Goal: Find specific page/section: Find specific page/section

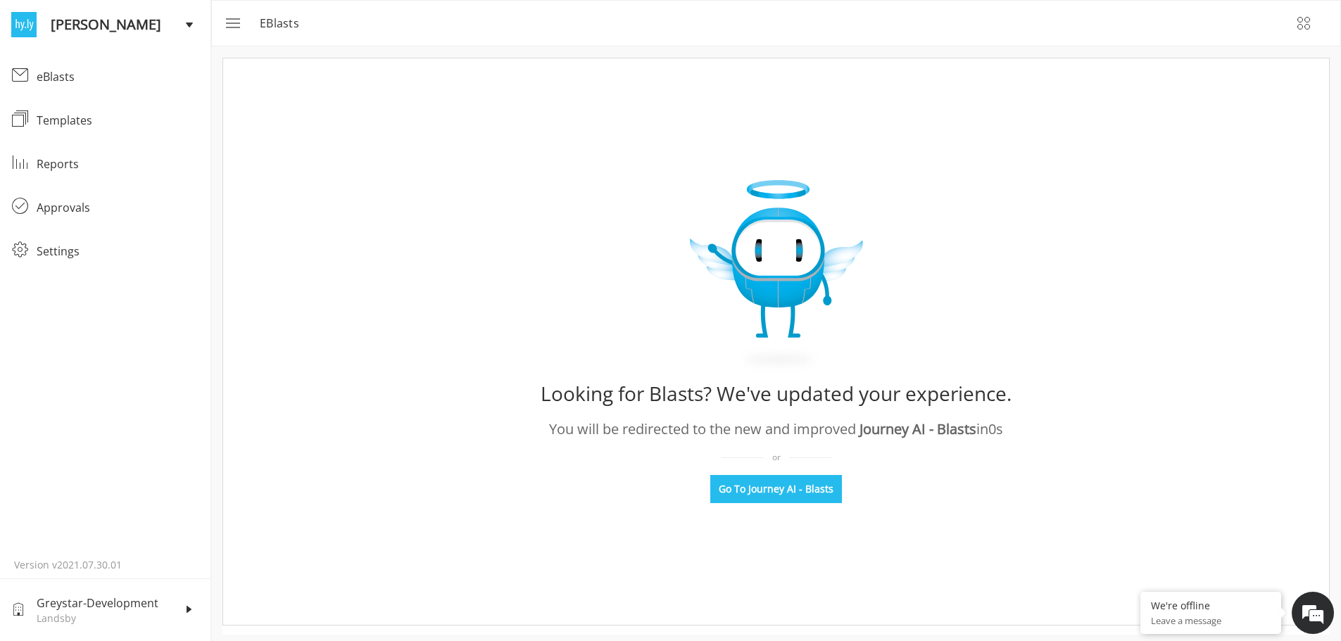
click at [134, 602] on span "Greystar-Development" at bounding box center [111, 603] width 149 height 17
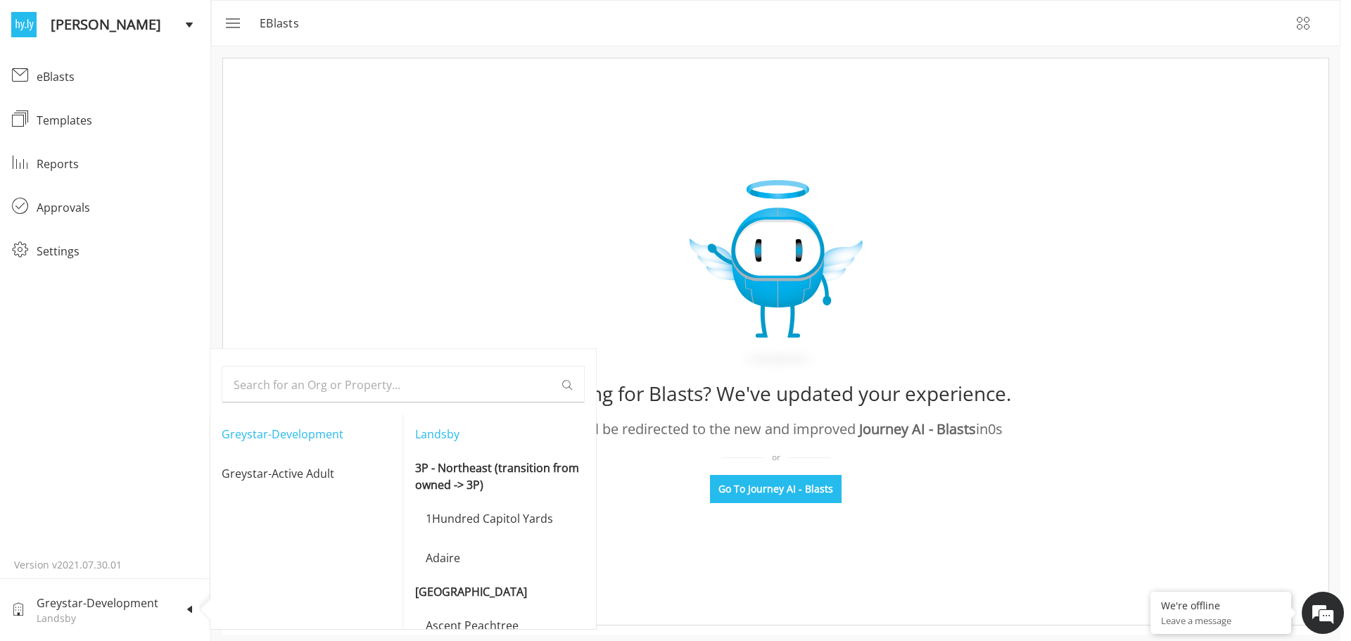
click at [470, 397] on input "text" at bounding box center [398, 385] width 328 height 36
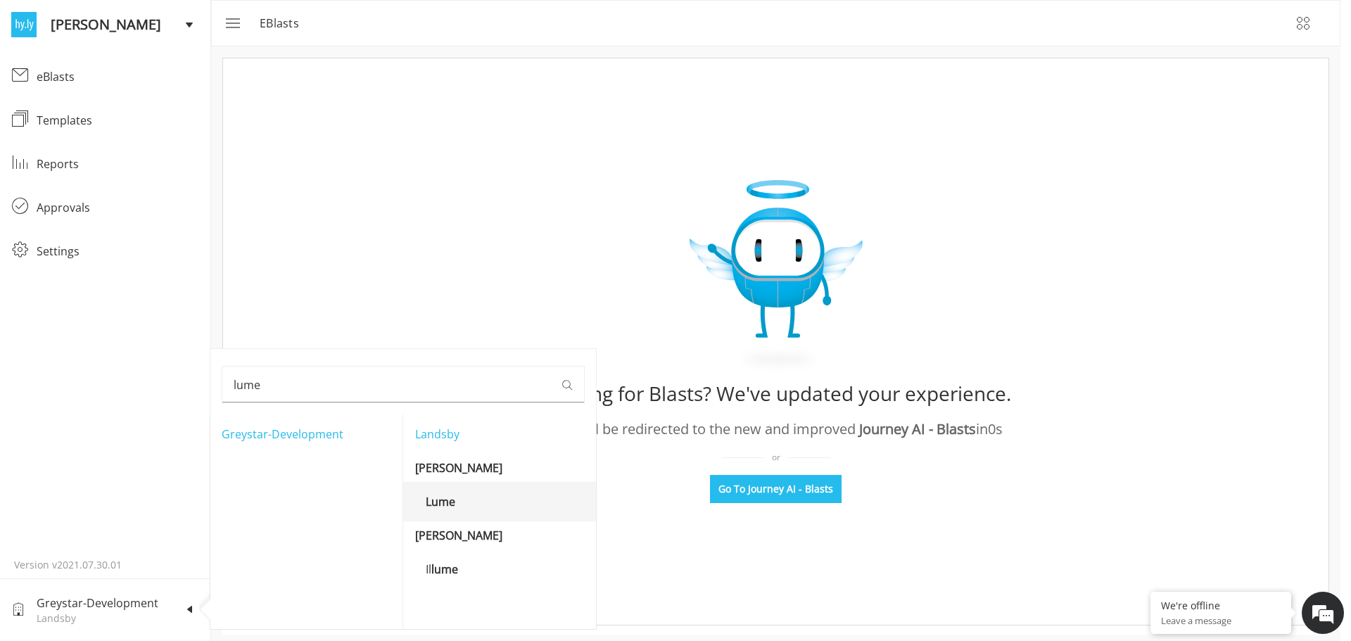
type input "lume"
click at [441, 504] on b "Lume" at bounding box center [441, 501] width 30 height 15
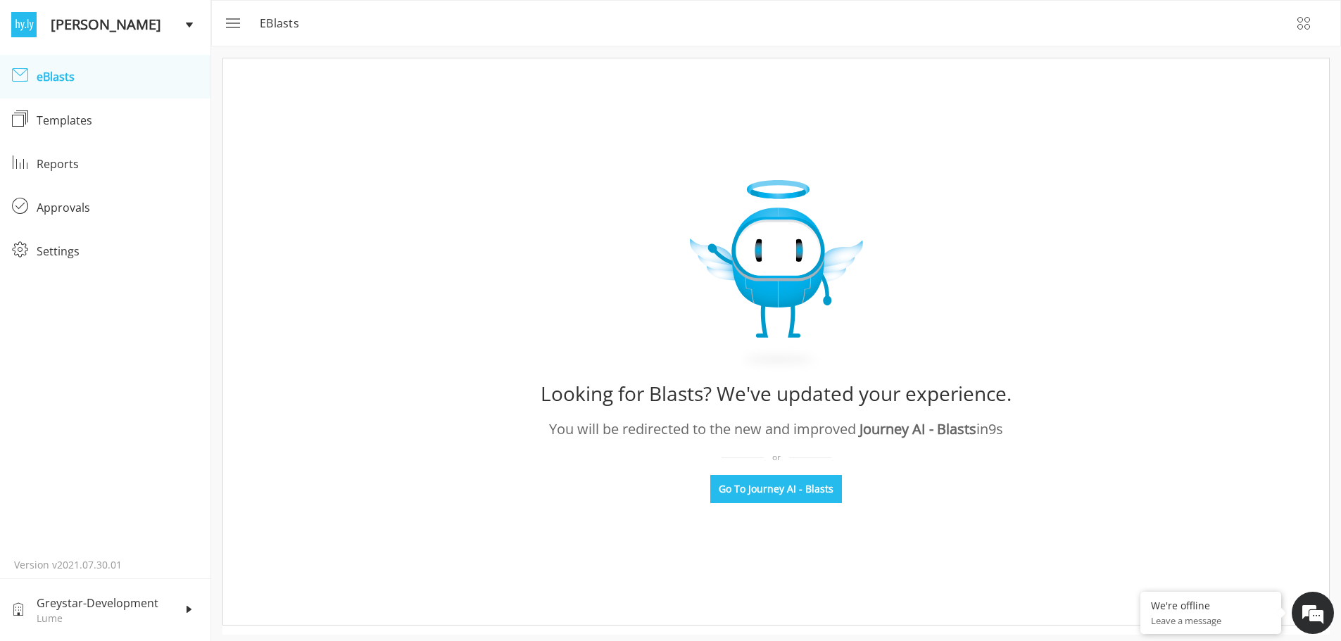
click at [61, 76] on div "eBlasts" at bounding box center [118, 76] width 163 height 17
click at [802, 481] on button "Go To Journey AI - Blasts" at bounding box center [776, 489] width 132 height 28
